Goal: Information Seeking & Learning: Learn about a topic

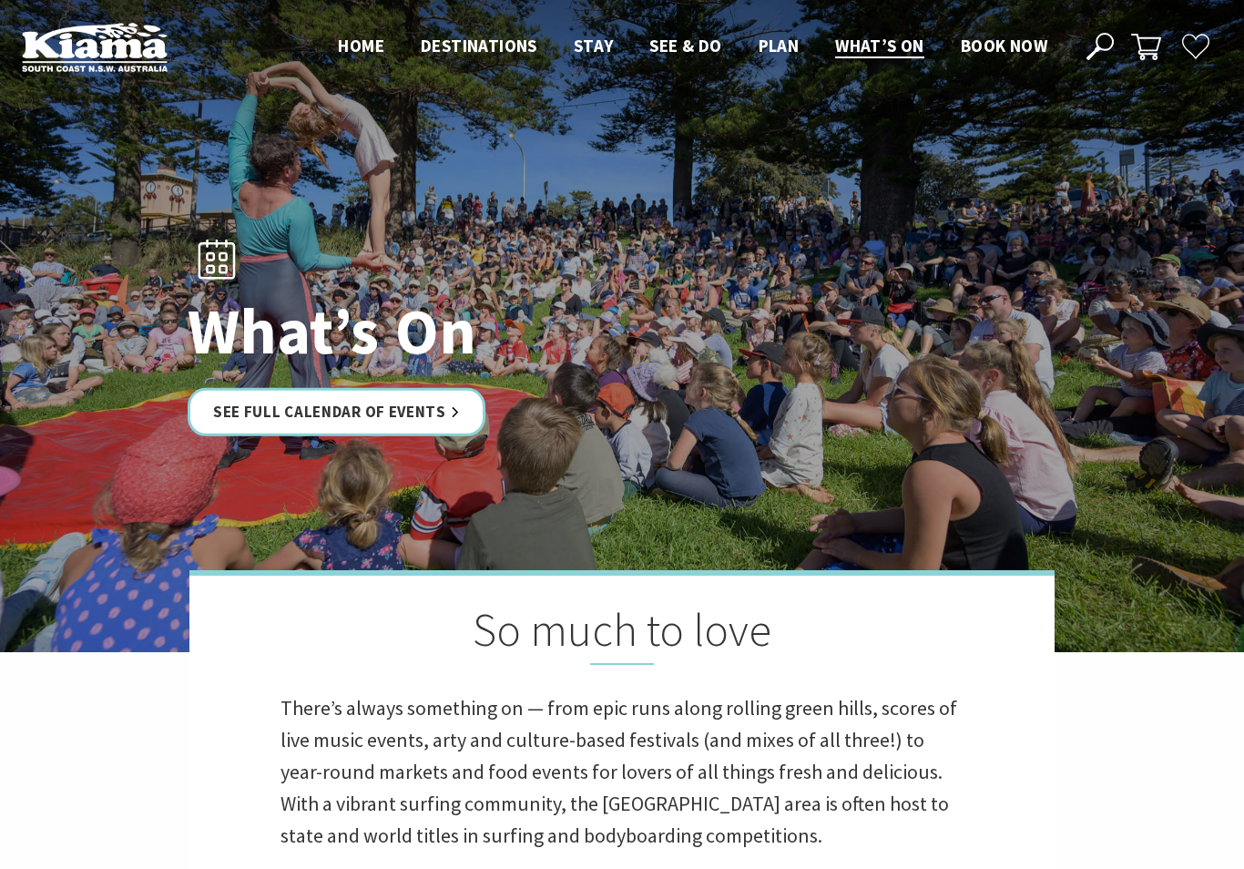
click at [433, 415] on link "See Full Calendar of Events" at bounding box center [337, 412] width 298 height 48
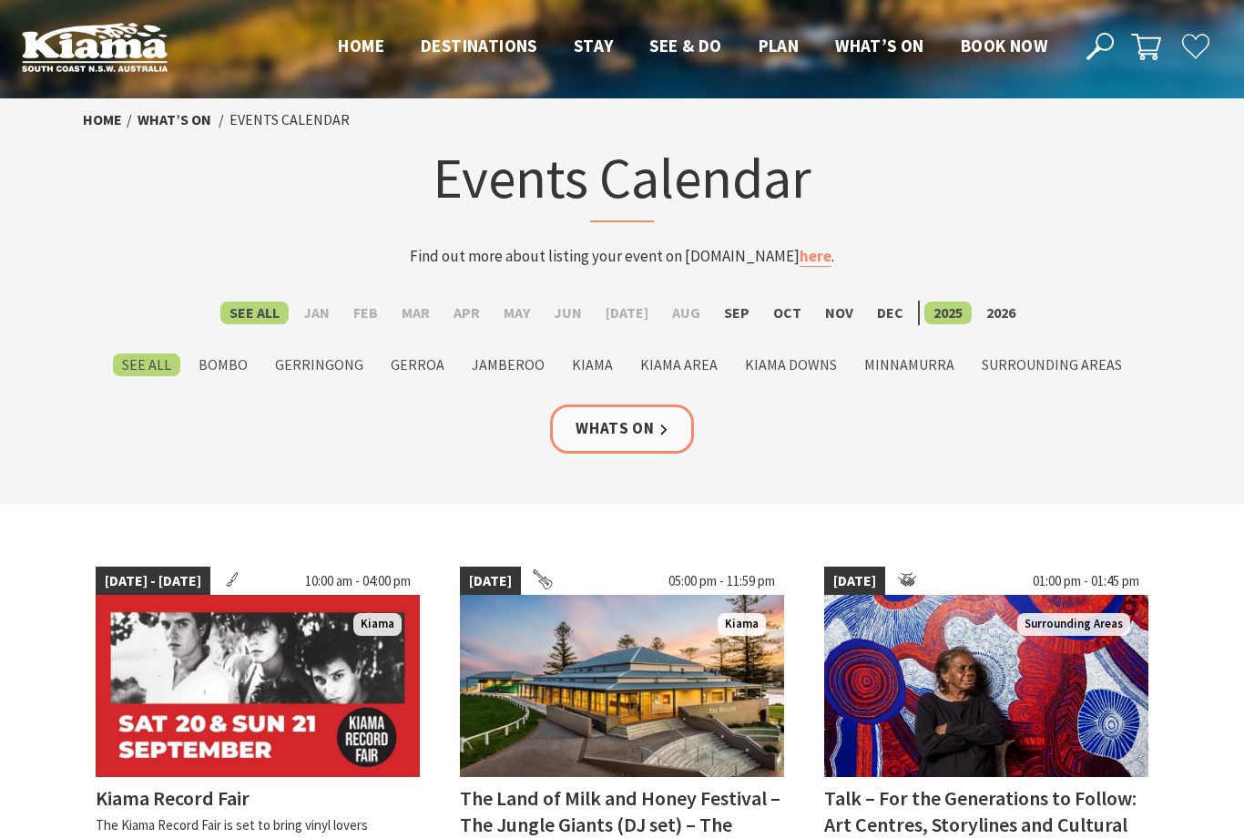
click at [728, 313] on label "Sep" at bounding box center [737, 312] width 44 height 23
click at [0, 0] on input "Sep" at bounding box center [0, 0] width 0 height 0
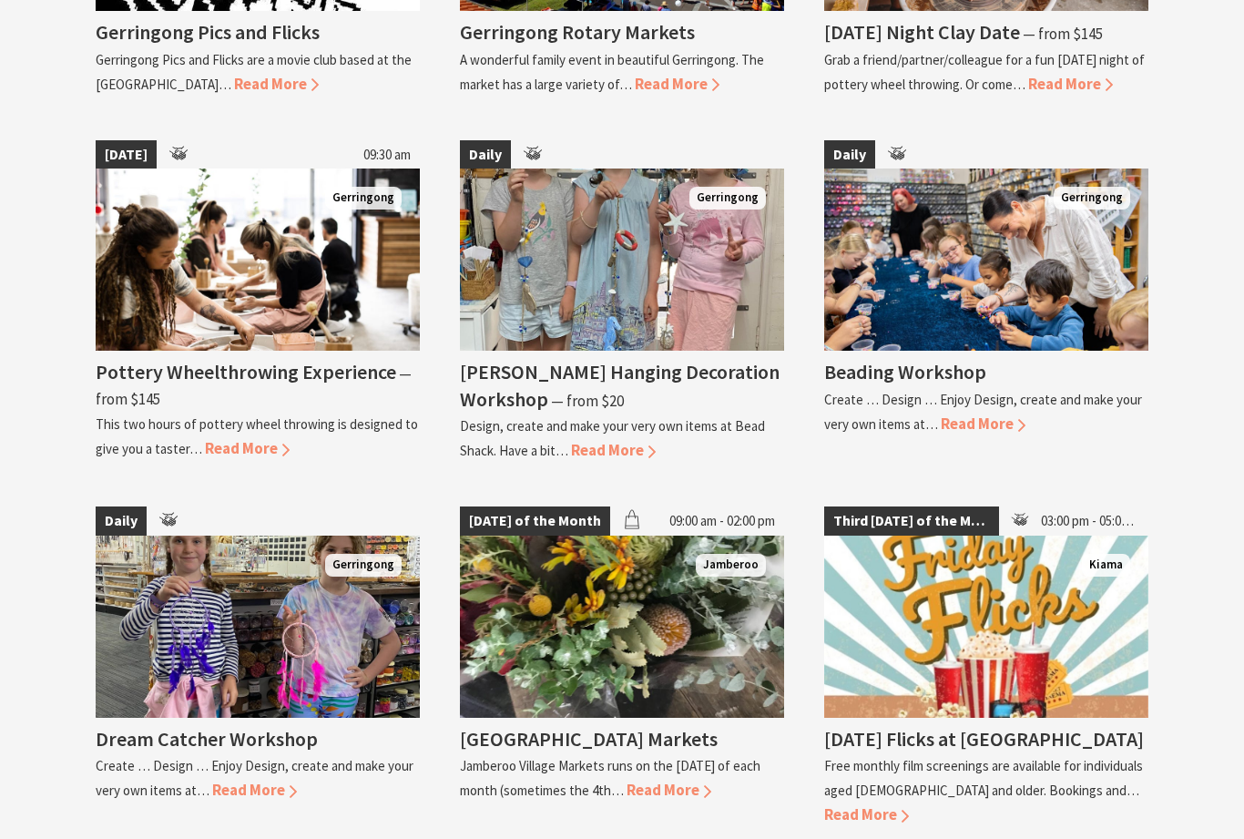
scroll to position [2652, 0]
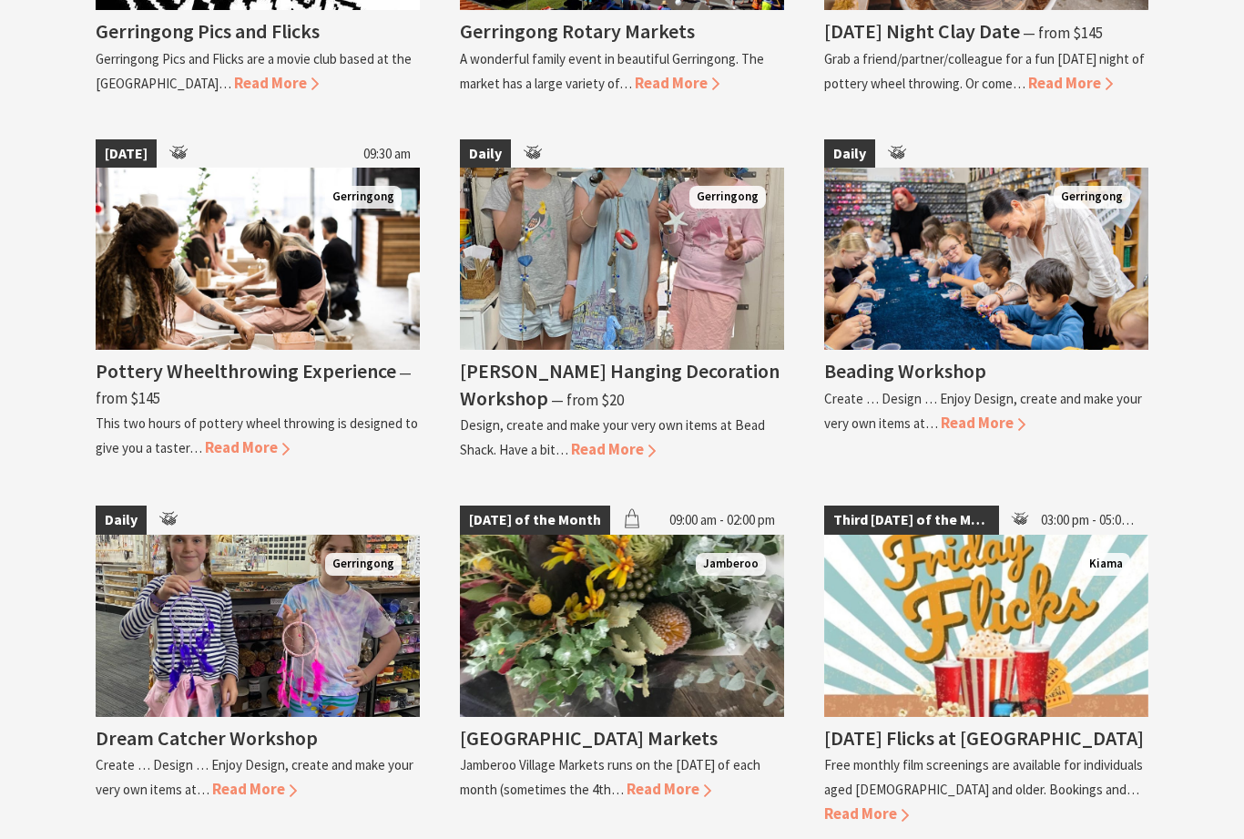
click at [535, 681] on img at bounding box center [622, 625] width 324 height 182
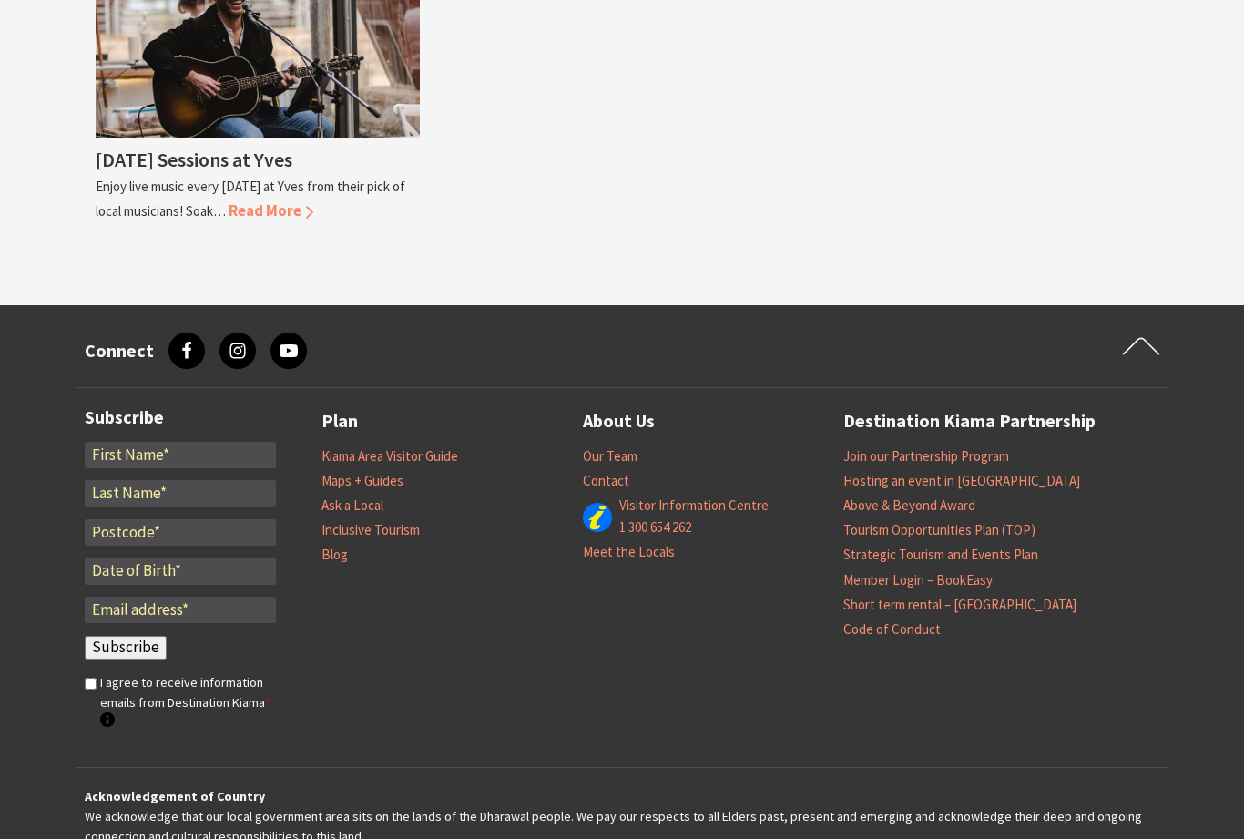
scroll to position [4354, 0]
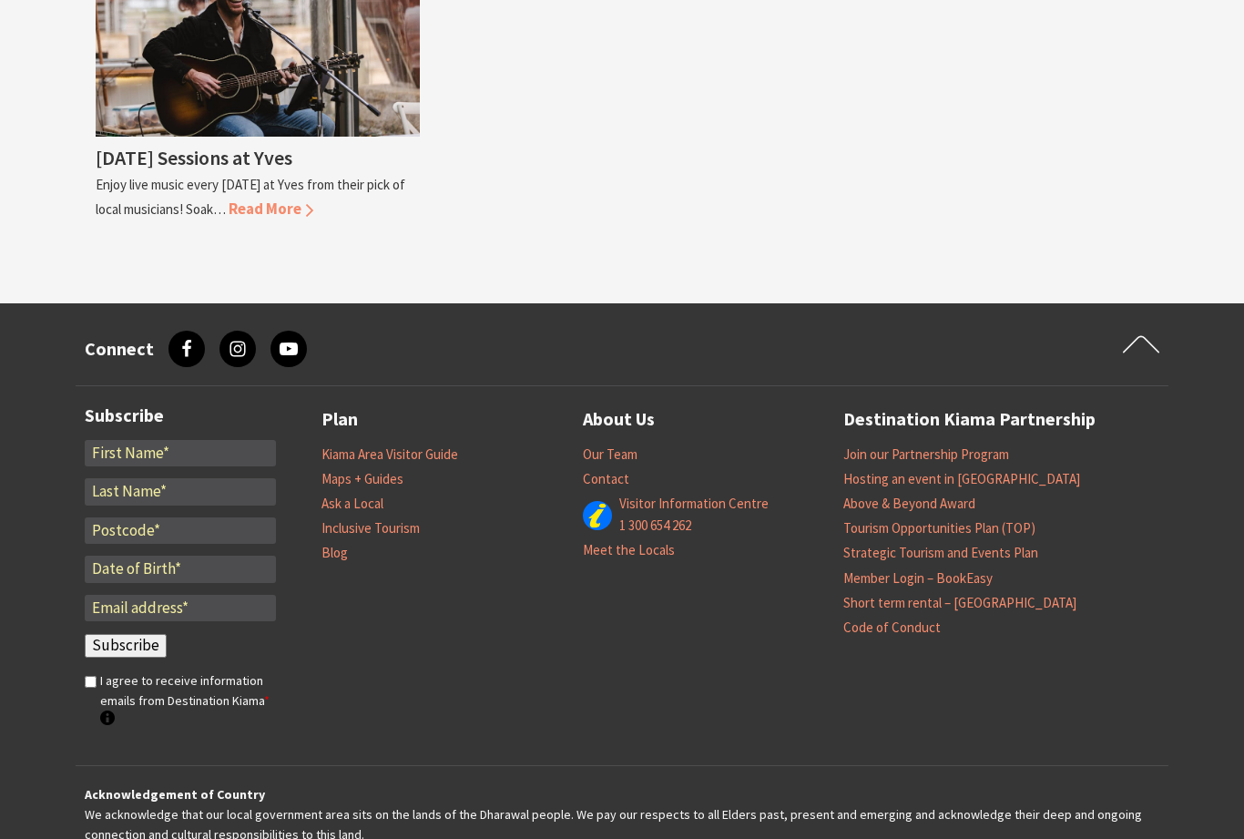
click at [1136, 331] on icon at bounding box center [1141, 344] width 36 height 27
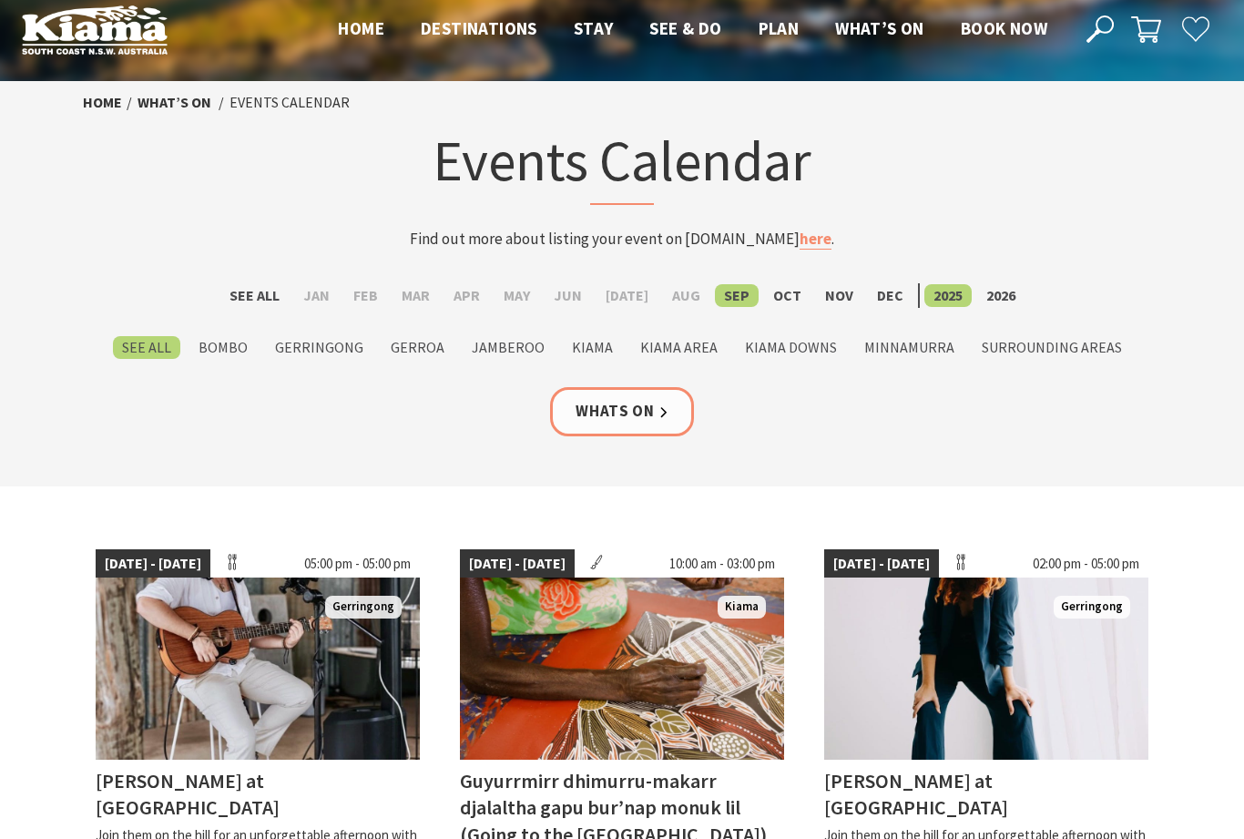
scroll to position [0, 0]
